Goal: Information Seeking & Learning: Learn about a topic

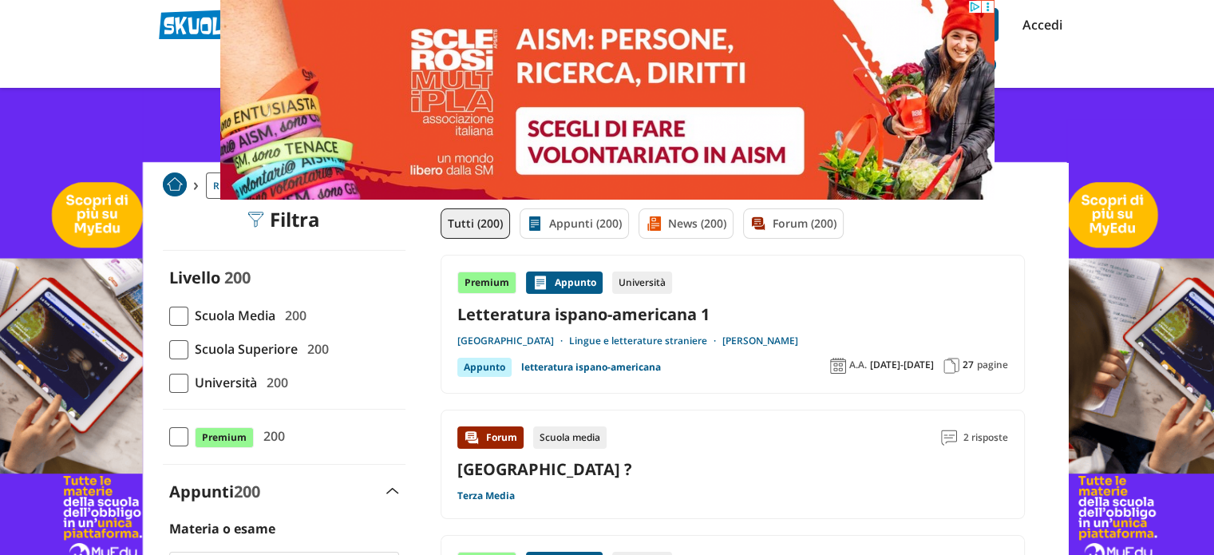
scroll to position [80, 0]
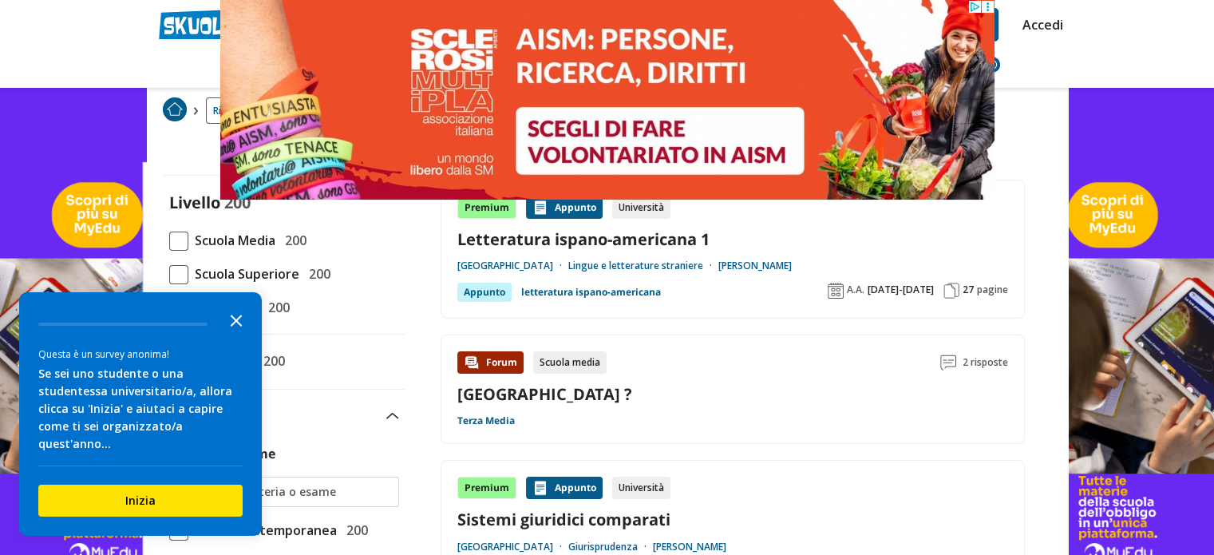
click at [234, 332] on icon "Close the survey" at bounding box center [236, 319] width 32 height 32
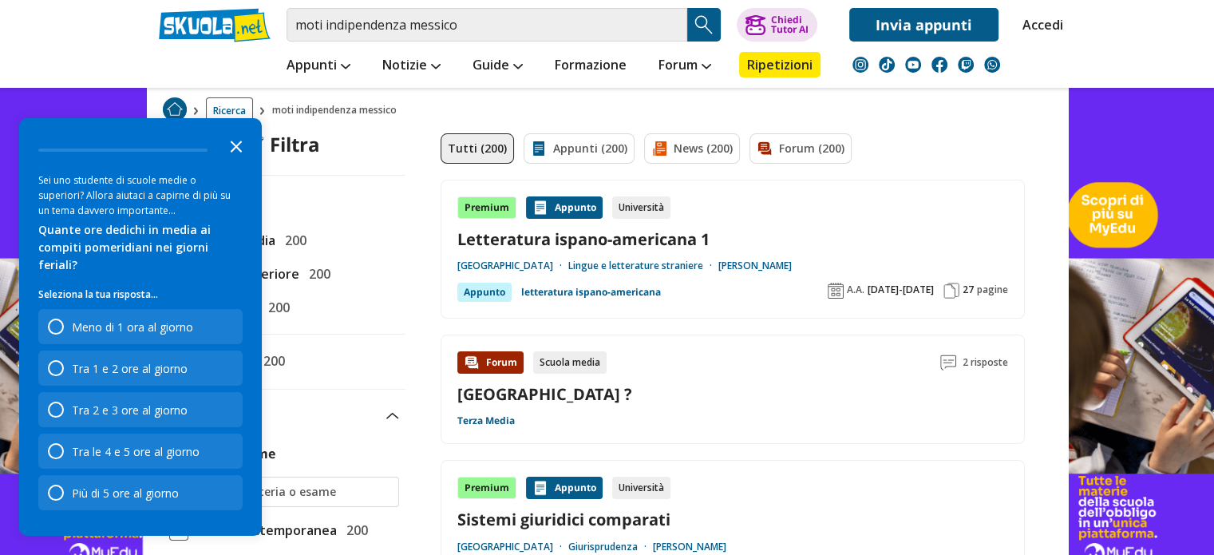
click at [240, 161] on icon "Close the survey" at bounding box center [236, 145] width 32 height 32
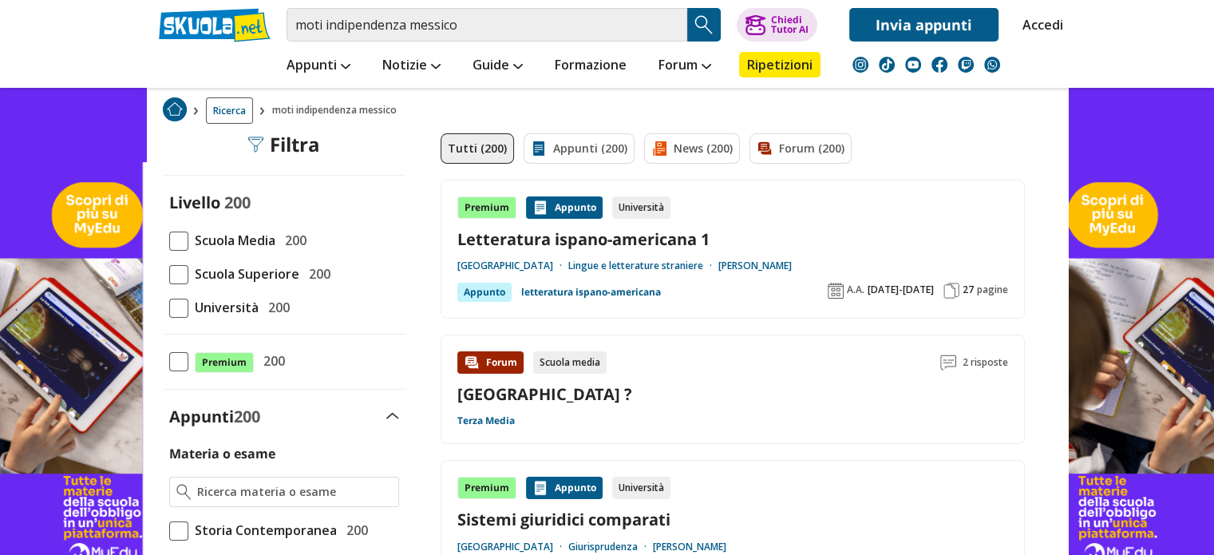
click at [182, 232] on span at bounding box center [178, 241] width 19 height 19
click at [169, 240] on input "Scuola Media 200" at bounding box center [169, 240] width 0 height 0
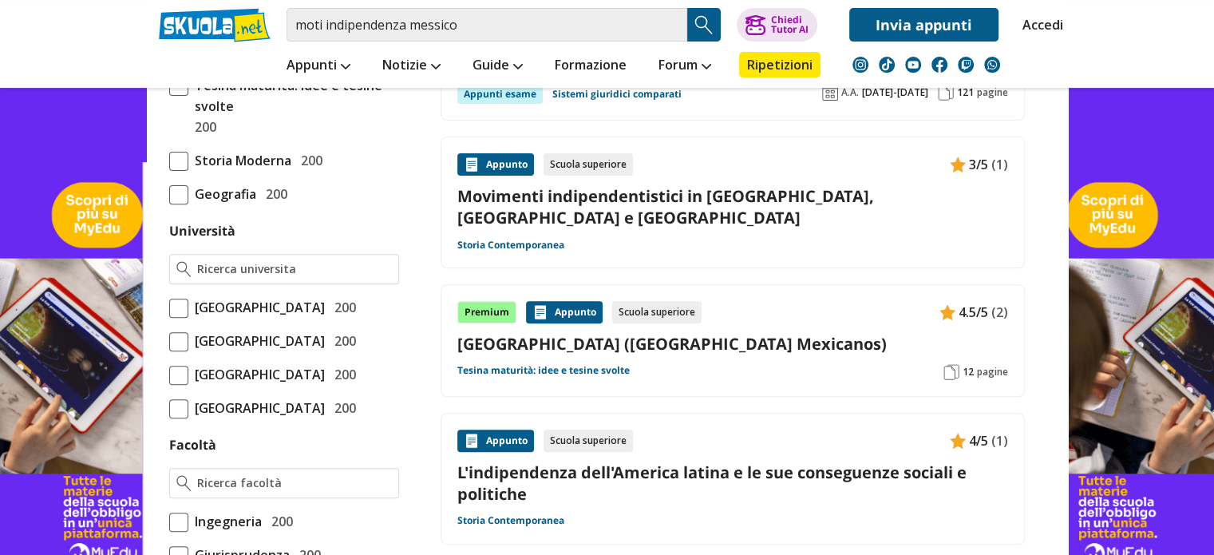
scroll to position [559, 0]
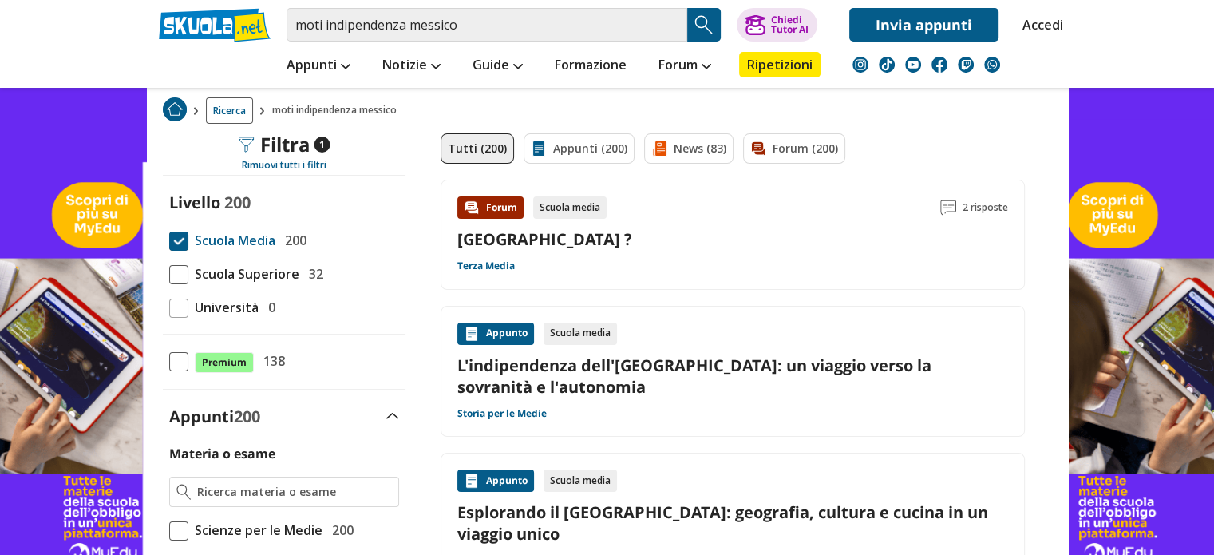
click at [480, 388] on link "L'indipendenza dell'America Latina: un viaggio verso la sovranità e l'autonomia" at bounding box center [733, 376] width 551 height 43
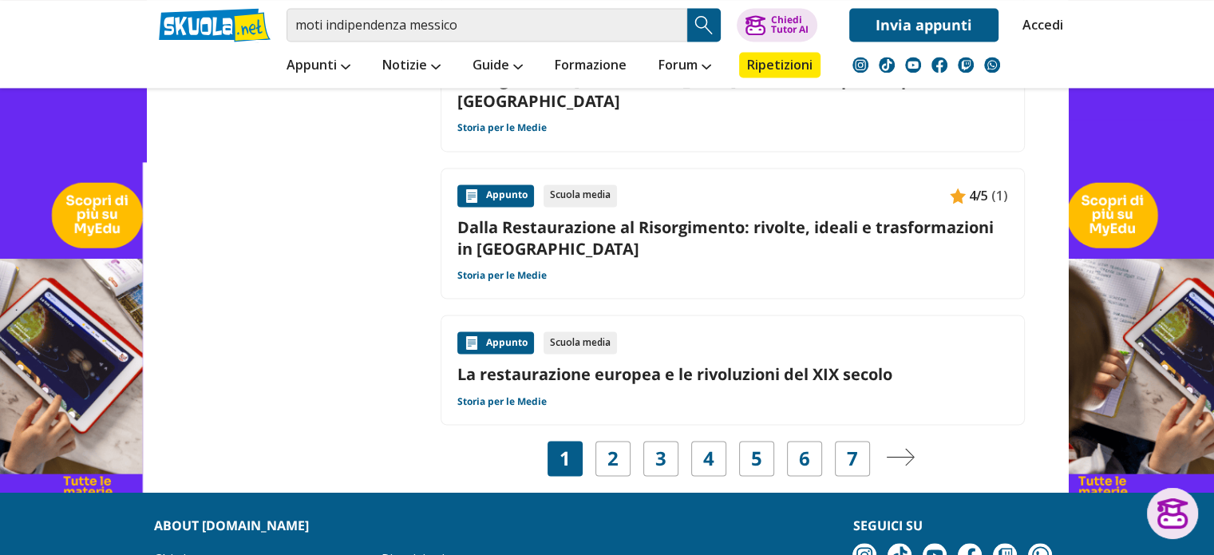
scroll to position [2555, 0]
